Goal: Task Accomplishment & Management: Manage account settings

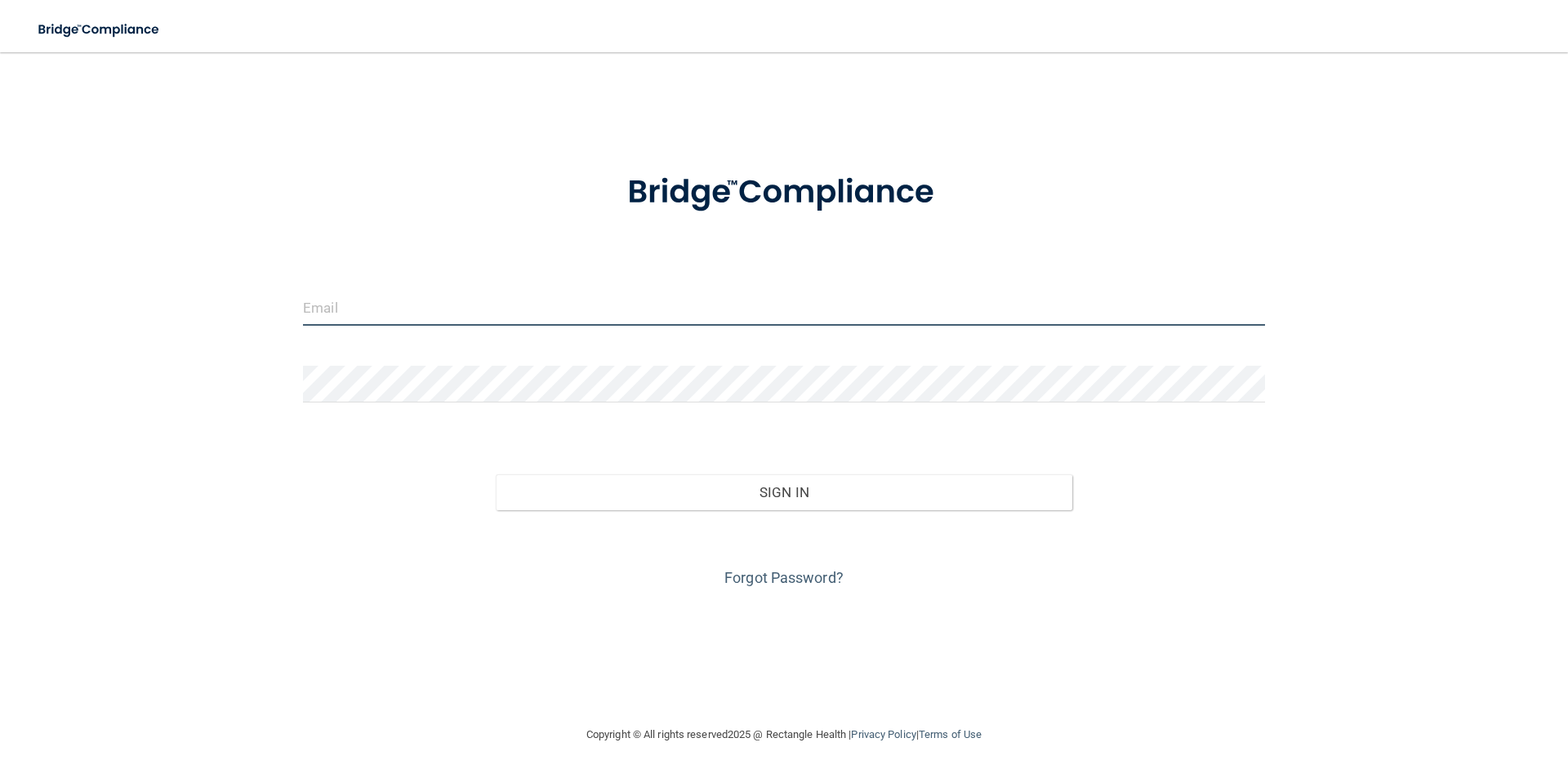
click at [359, 321] on input "email" at bounding box center [784, 307] width 962 height 37
type input "[EMAIL_ADDRESS][DOMAIN_NAME]"
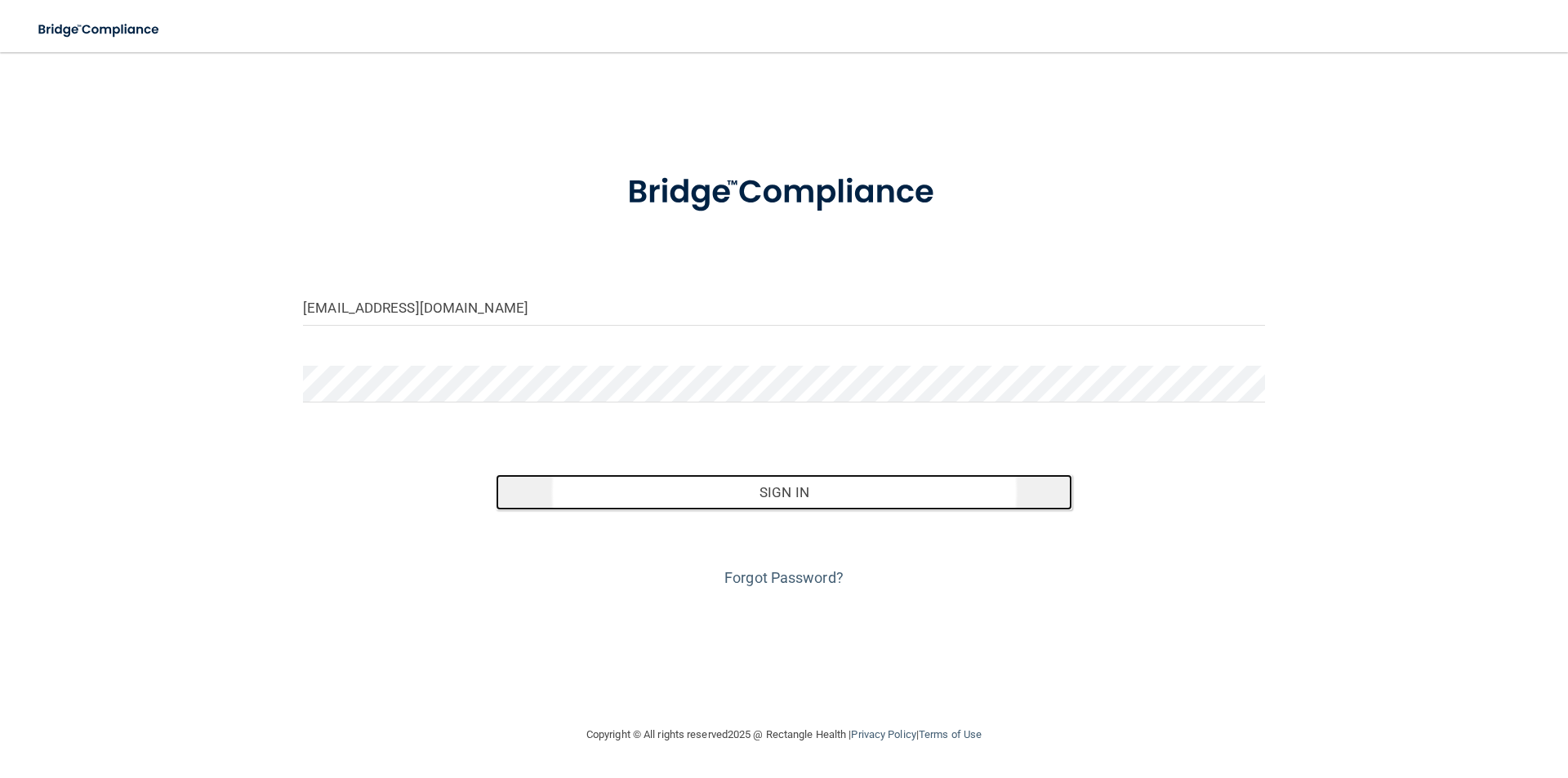
click at [677, 498] on button "Sign In" at bounding box center [785, 492] width 578 height 36
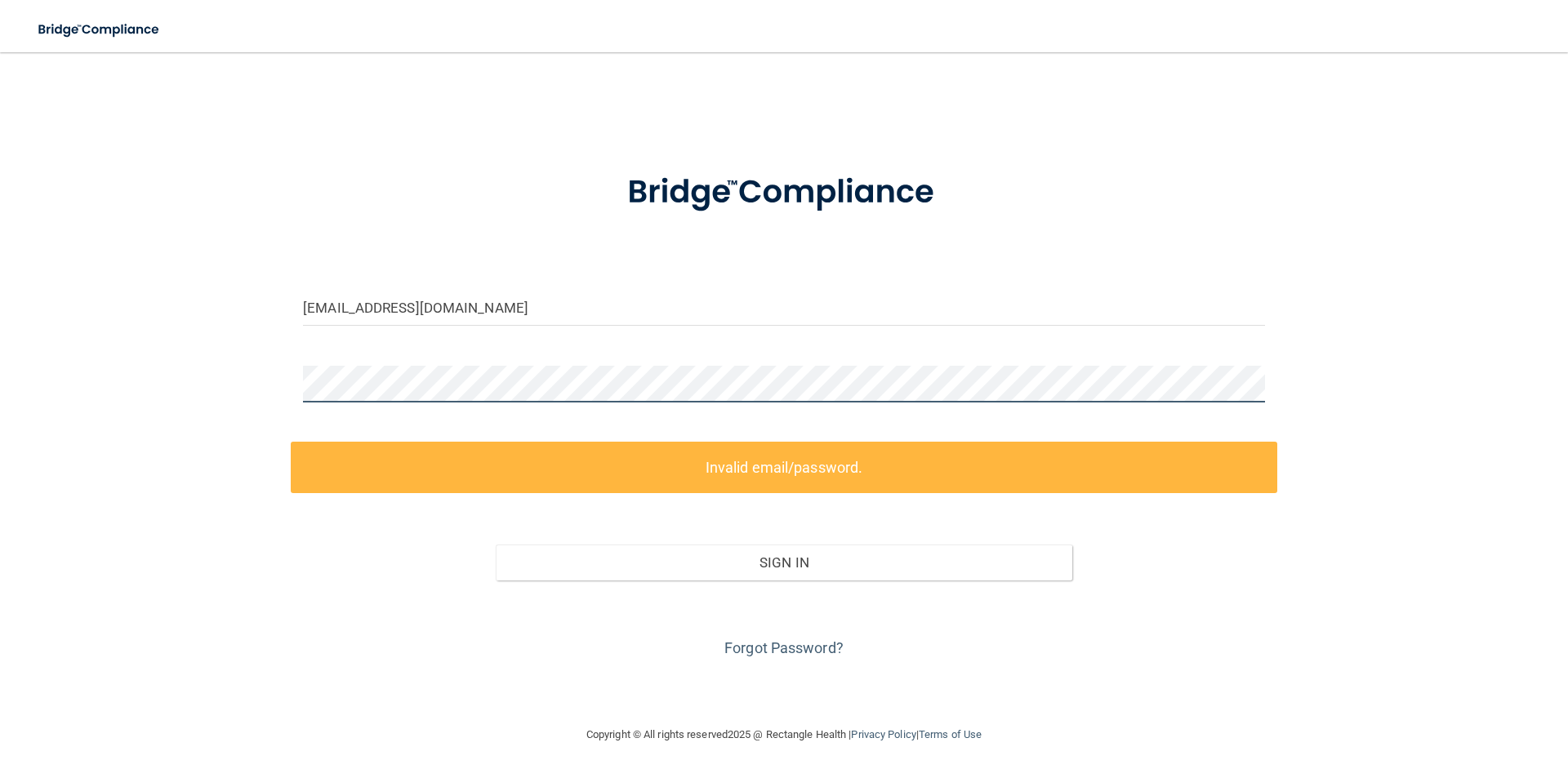
click at [117, 395] on div "[EMAIL_ADDRESS][DOMAIN_NAME] Invalid email/password. You don't have permission …" at bounding box center [784, 388] width 1503 height 640
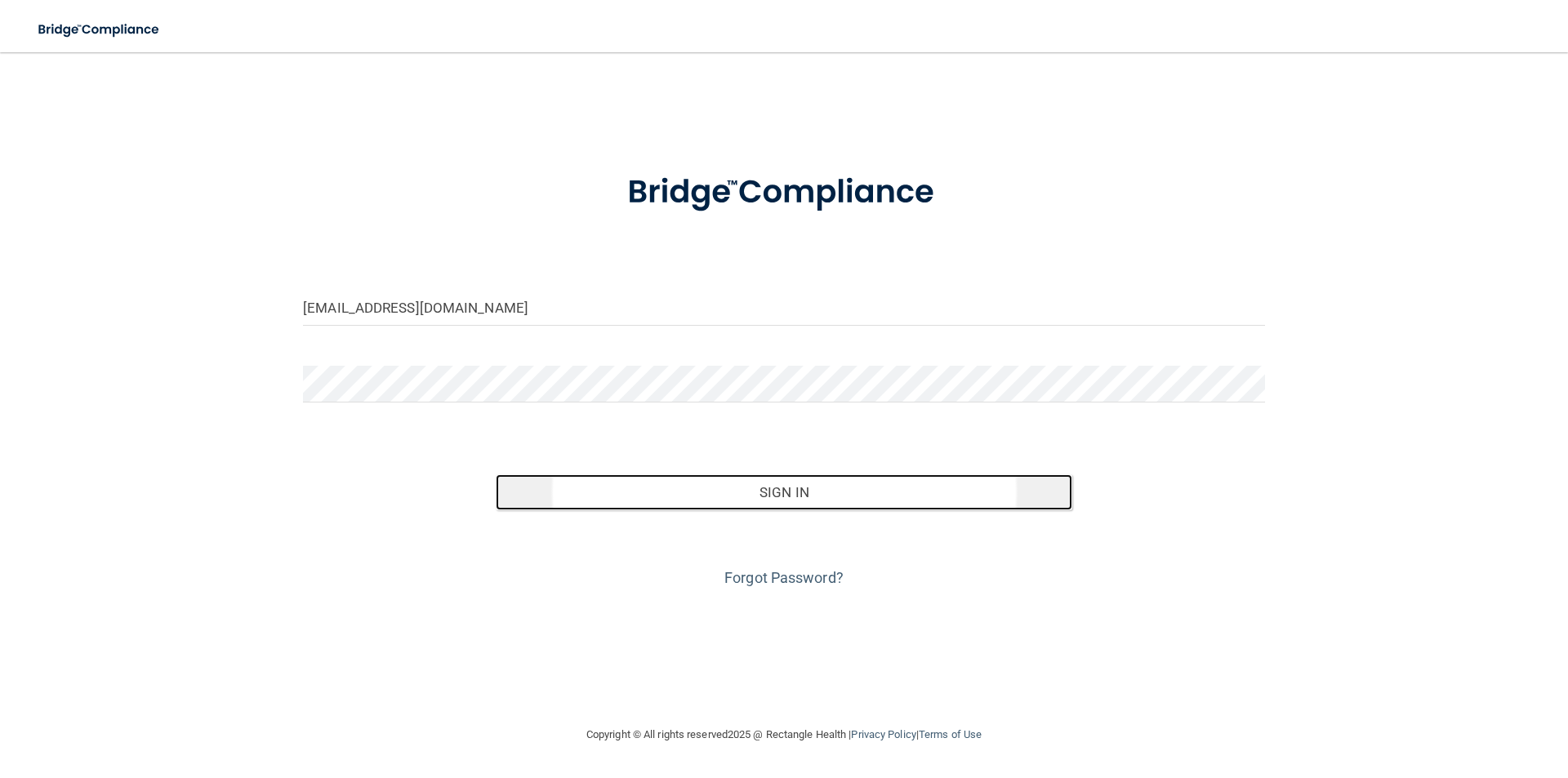
click at [727, 497] on button "Sign In" at bounding box center [785, 492] width 578 height 36
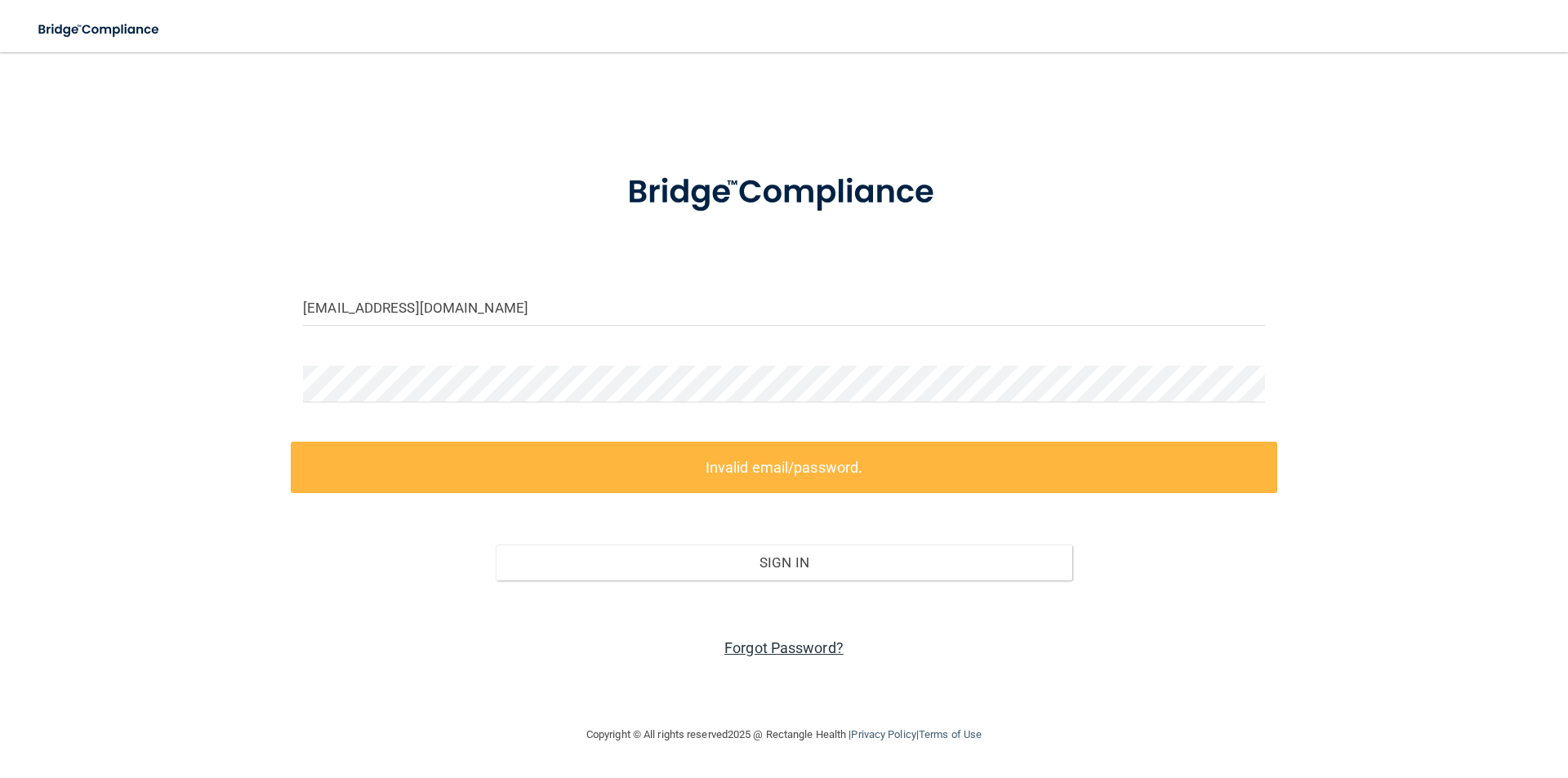
click at [815, 654] on link "Forgot Password?" at bounding box center [784, 647] width 119 height 17
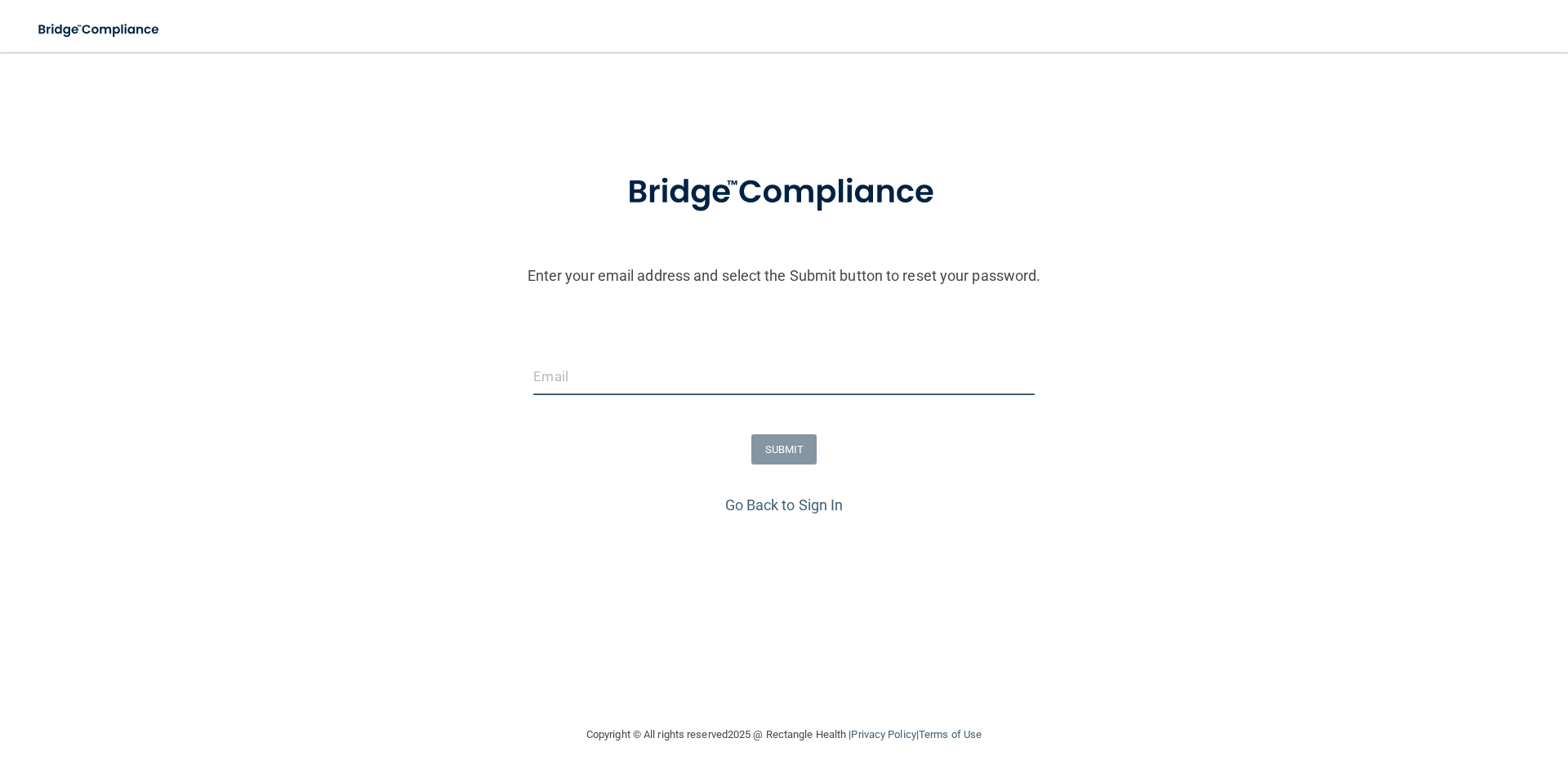
click at [604, 381] on input "email" at bounding box center [783, 377] width 501 height 37
type input "[EMAIL_ADDRESS][DOMAIN_NAME]"
click at [803, 454] on button "SUBMIT" at bounding box center [784, 449] width 66 height 31
